Goal: Task Accomplishment & Management: Use online tool/utility

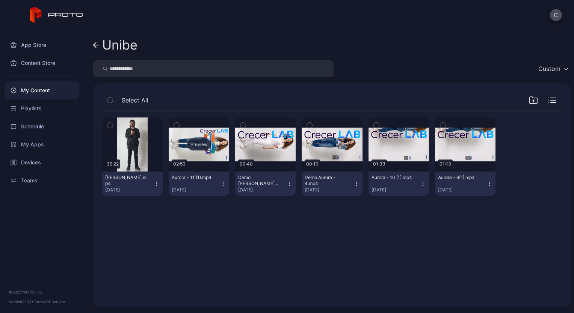
click at [196, 146] on div "Preview" at bounding box center [199, 145] width 24 height 12
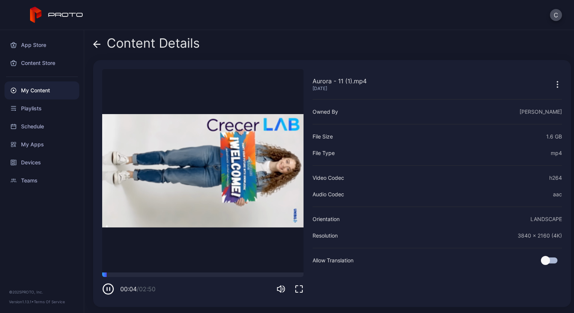
click at [557, 84] on icon "button" at bounding box center [557, 84] width 1 height 1
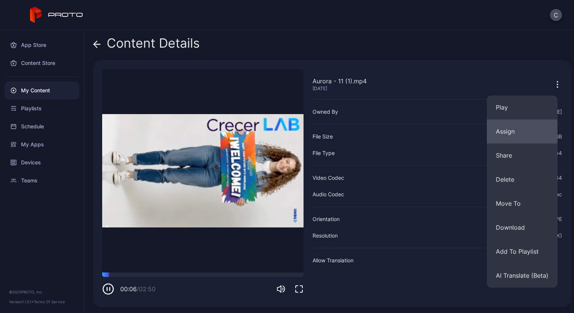
click at [515, 130] on button "Assign" at bounding box center [522, 132] width 71 height 24
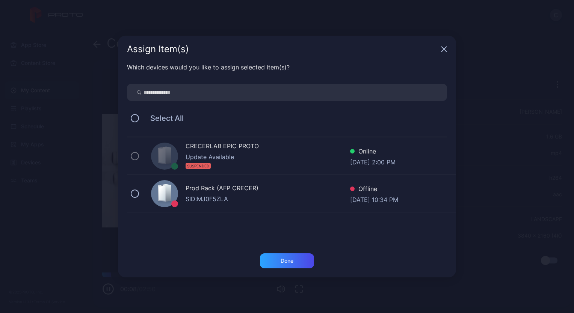
click at [211, 155] on div "Update Available" at bounding box center [268, 157] width 165 height 9
click at [138, 195] on button at bounding box center [135, 194] width 8 height 8
click at [274, 262] on div "Done" at bounding box center [287, 261] width 54 height 15
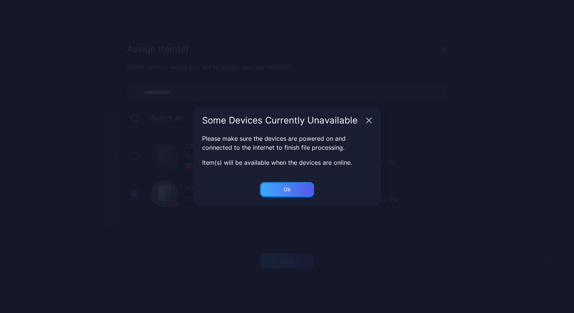
click at [293, 187] on div "Ok" at bounding box center [287, 189] width 54 height 15
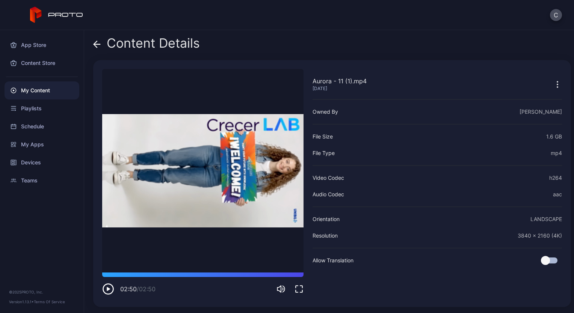
click at [107, 285] on icon "button" at bounding box center [108, 290] width 10 height 10
click at [107, 290] on icon "button" at bounding box center [107, 289] width 0 height 3
click at [553, 87] on icon "button" at bounding box center [557, 84] width 9 height 9
click at [36, 148] on div "My Apps" at bounding box center [42, 145] width 75 height 18
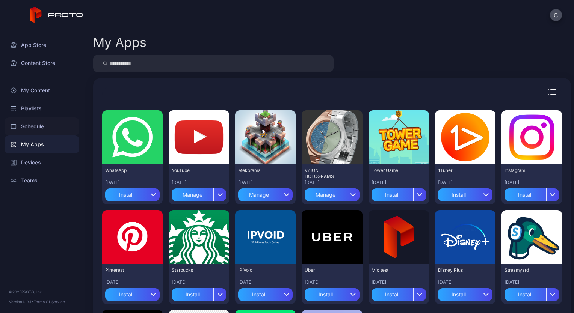
click at [40, 125] on div "Schedule" at bounding box center [42, 127] width 75 height 18
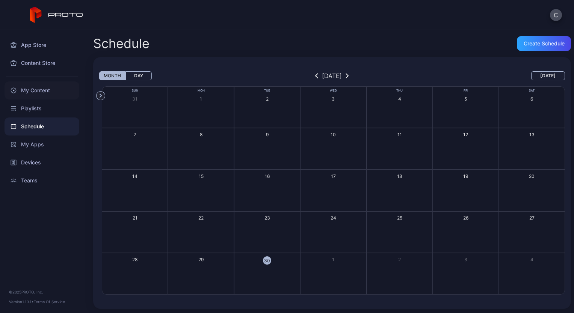
click at [35, 89] on div "My Content" at bounding box center [42, 91] width 75 height 18
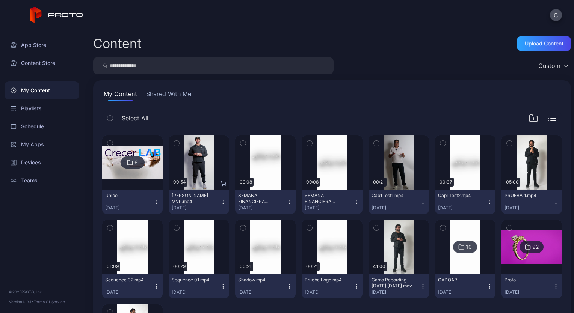
click at [147, 171] on img at bounding box center [132, 163] width 61 height 34
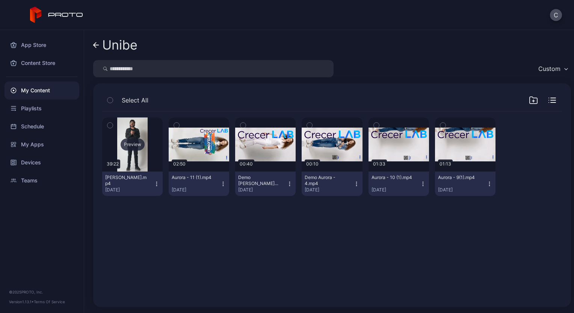
click at [129, 143] on div "Preview" at bounding box center [133, 145] width 24 height 12
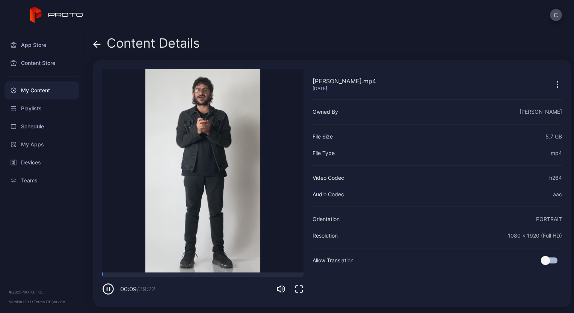
click at [109, 290] on icon "button" at bounding box center [108, 289] width 12 height 12
